Goal: Information Seeking & Learning: Learn about a topic

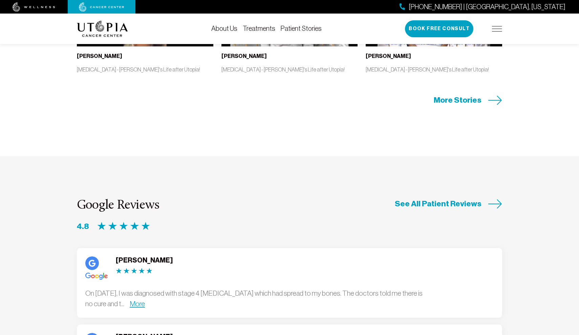
scroll to position [1638, 0]
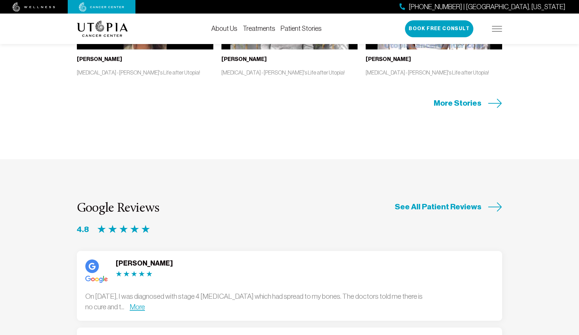
click at [492, 28] on div "[PHONE_NUMBER] | [GEOGRAPHIC_DATA], [US_STATE] Book Free Consult" at bounding box center [453, 28] width 97 height 17
click at [499, 28] on img at bounding box center [497, 28] width 10 height 5
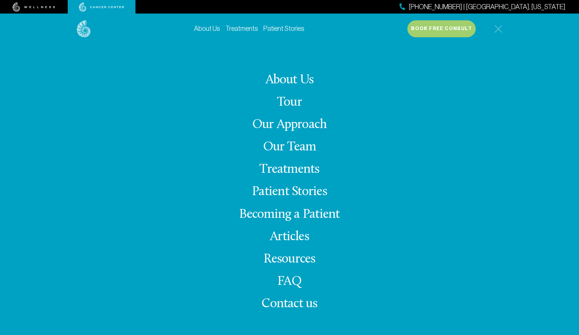
click at [279, 168] on link "Treatments" at bounding box center [289, 169] width 60 height 13
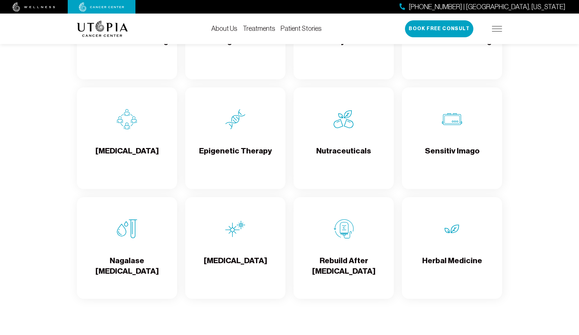
scroll to position [1123, 0]
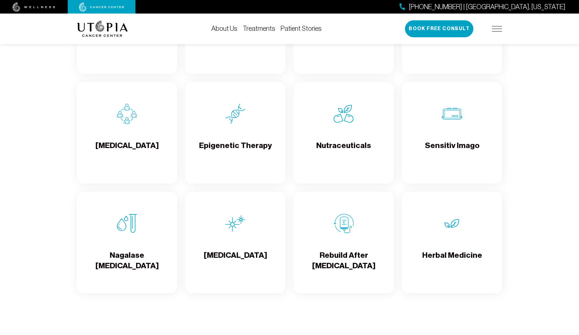
click at [373, 229] on div "Rebuild After [MEDICAL_DATA]" at bounding box center [344, 243] width 100 height 102
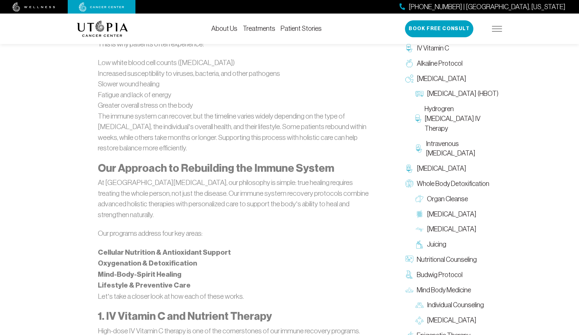
scroll to position [722, 0]
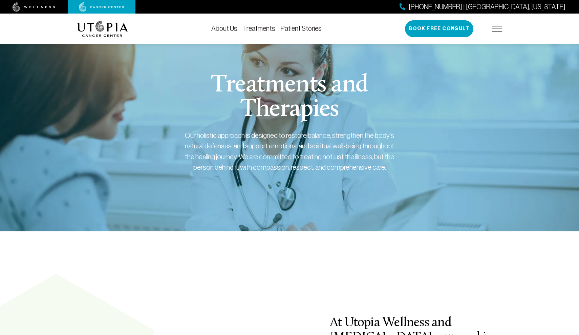
scroll to position [1638, 0]
